Goal: Task Accomplishment & Management: Manage account settings

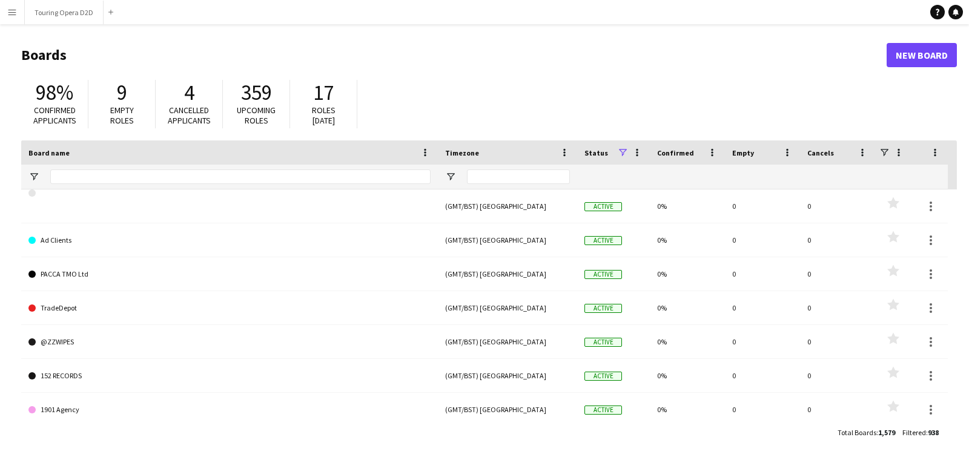
click at [12, 13] on app-icon "Menu" at bounding box center [12, 12] width 10 height 10
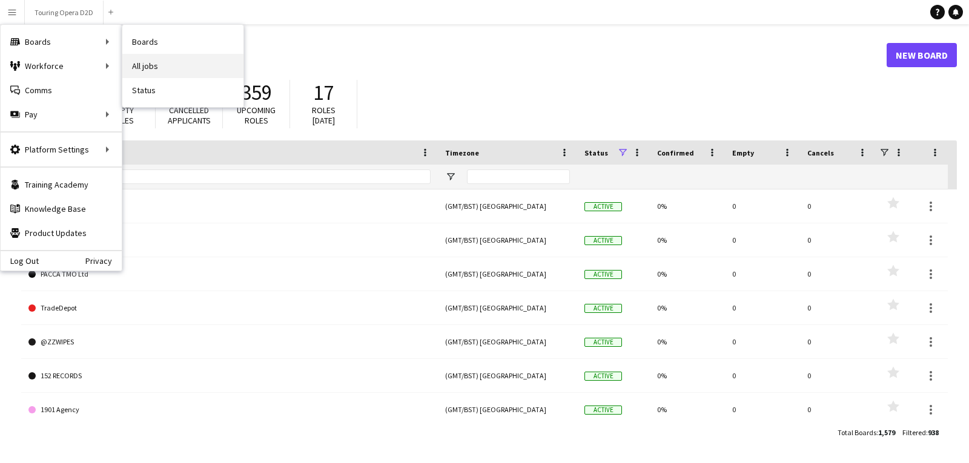
click at [168, 67] on link "All jobs" at bounding box center [182, 66] width 121 height 24
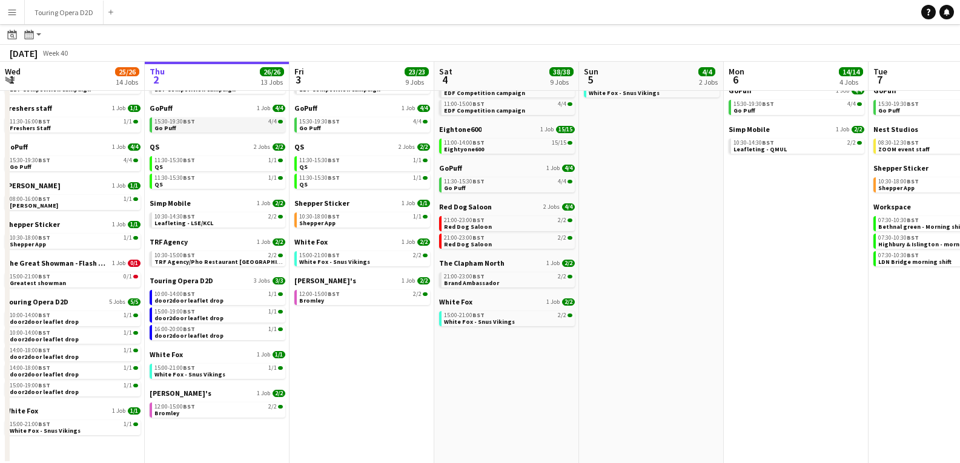
scroll to position [101, 0]
click at [256, 313] on div "15:00-19:00 BST 1/1" at bounding box center [218, 311] width 128 height 6
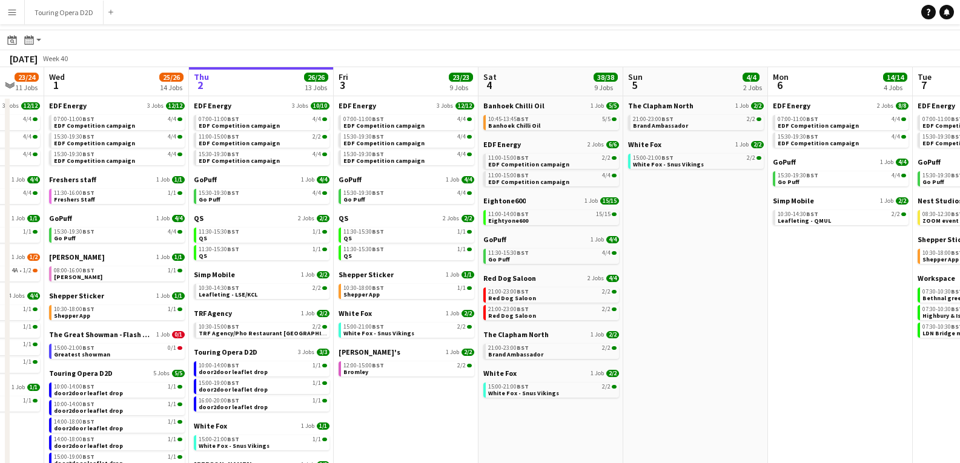
scroll to position [0, 245]
click at [736, 387] on app-date-cell "The Clapham North 1 Job 2/2 21:00-23:00 BST 2/2 Brand Ambassador White Fox 1 Jo…" at bounding box center [696, 316] width 145 height 440
click at [255, 383] on div "15:00-19:00 BST 1/1" at bounding box center [263, 383] width 128 height 6
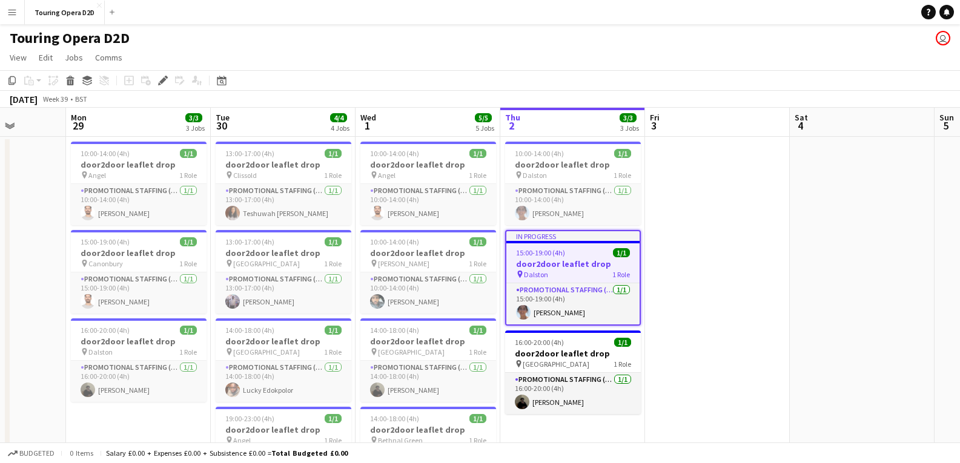
scroll to position [0, 368]
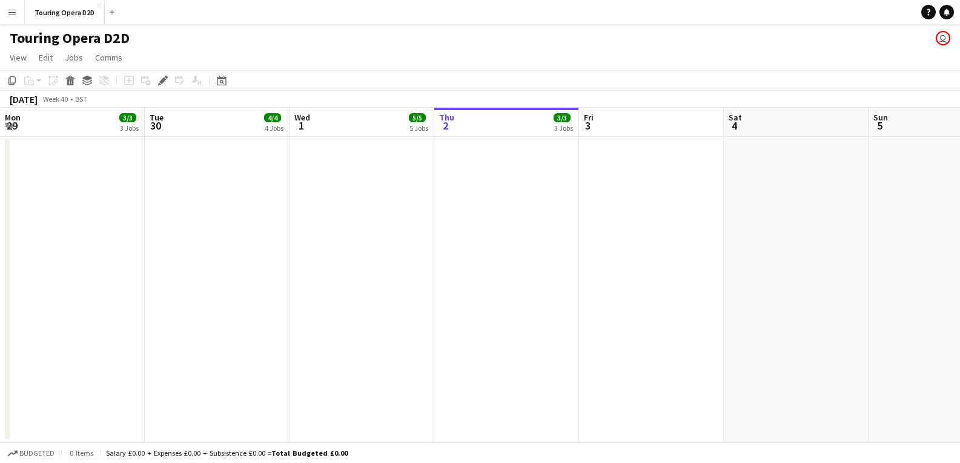
scroll to position [0, 417]
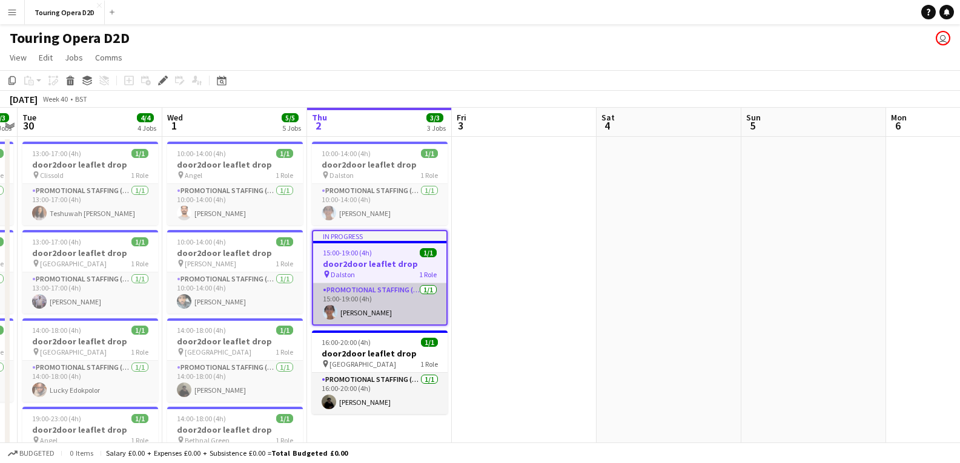
click at [358, 306] on app-card-role "Promotional Staffing (Brand Ambassadors) [DATE] 15:00-19:00 (4h) [PERSON_NAME]" at bounding box center [379, 303] width 133 height 41
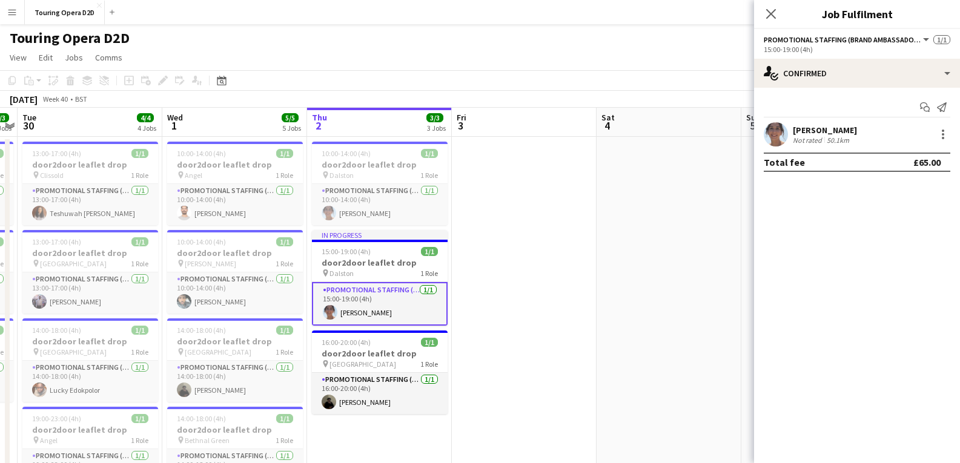
click at [783, 137] on app-user-avatar at bounding box center [776, 134] width 24 height 24
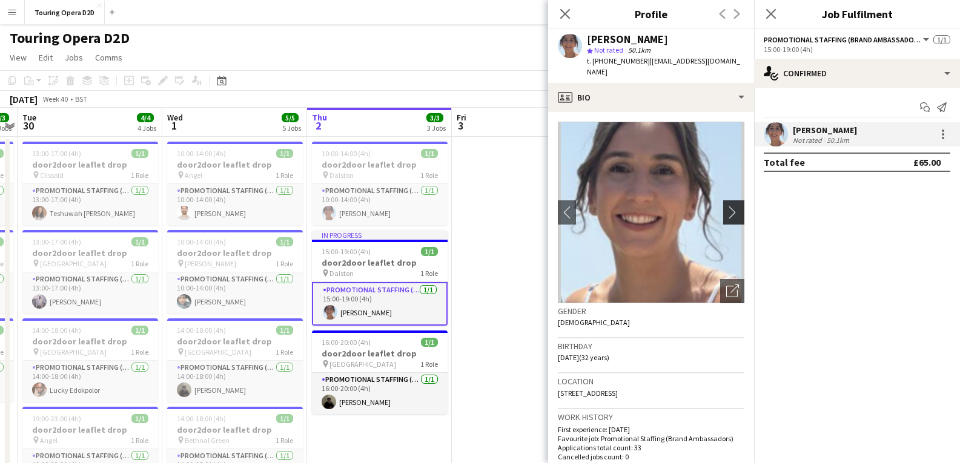
click at [728, 206] on app-icon "chevron-right" at bounding box center [735, 212] width 19 height 13
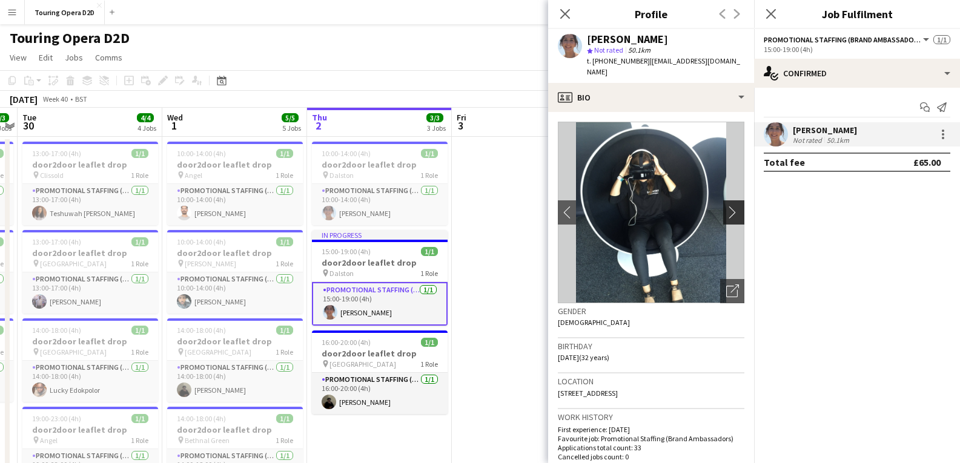
click at [727, 206] on app-icon "chevron-right" at bounding box center [735, 212] width 19 height 13
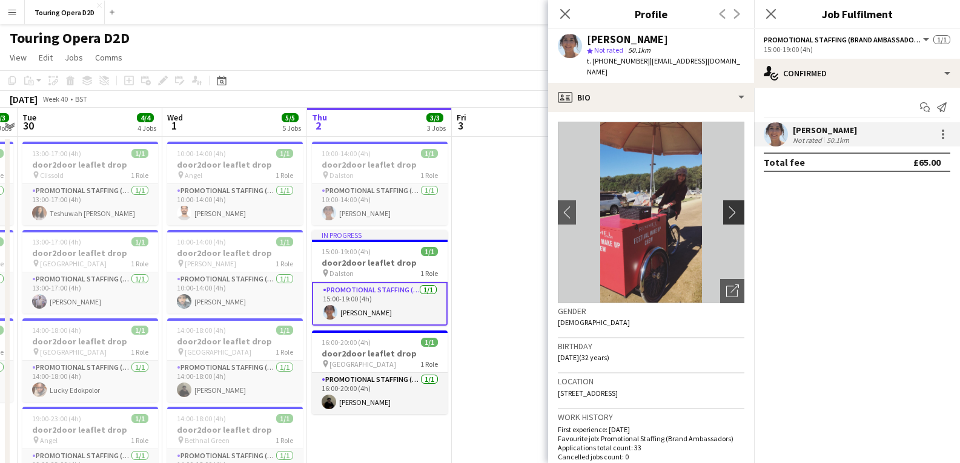
click at [727, 206] on app-icon "chevron-right" at bounding box center [735, 212] width 19 height 13
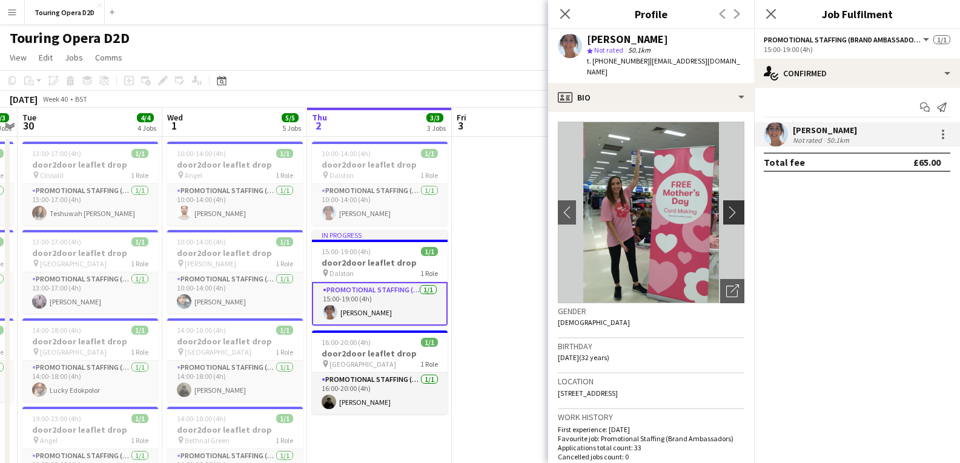
click at [727, 206] on app-icon "chevron-right" at bounding box center [735, 212] width 19 height 13
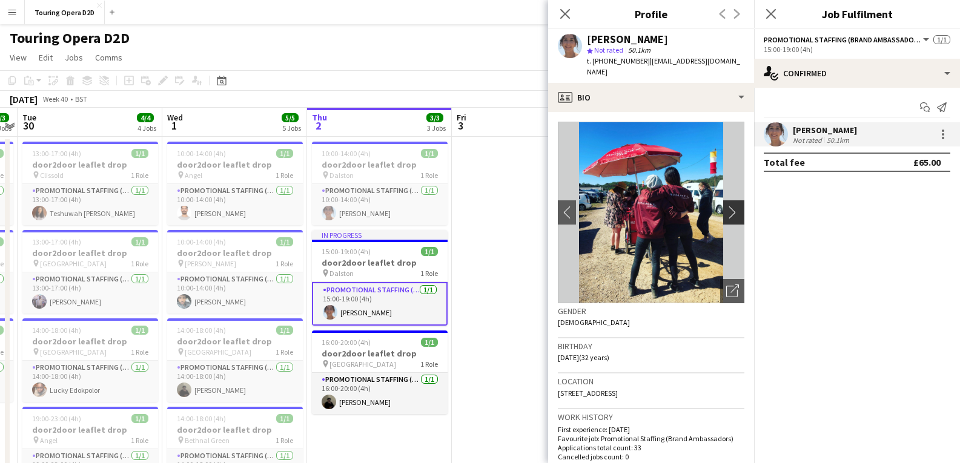
click at [727, 206] on app-icon "chevron-right" at bounding box center [735, 212] width 19 height 13
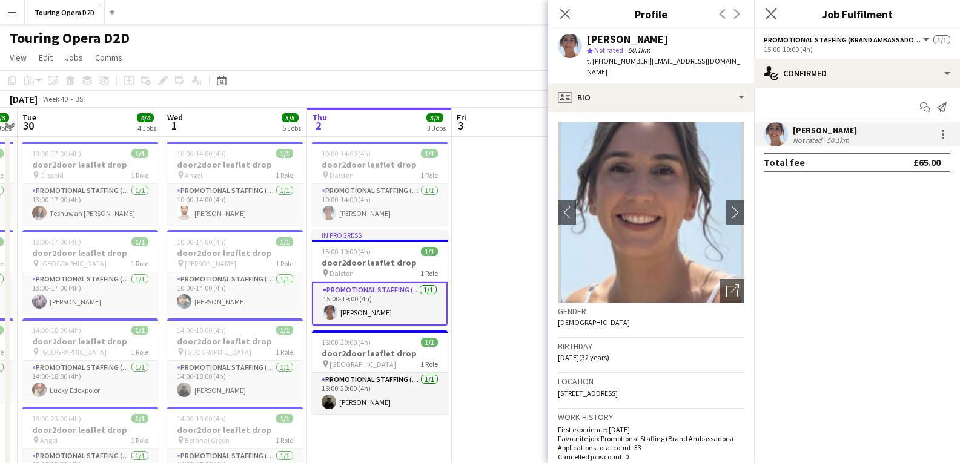
click at [767, 7] on app-icon "Close pop-in" at bounding box center [772, 14] width 18 height 18
